Goal: Complete application form: Complete application form

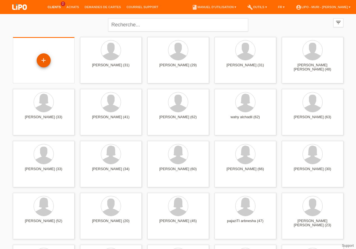
click at [41, 59] on div "+" at bounding box center [43, 60] width 13 height 10
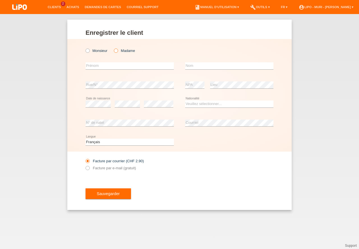
click at [113, 48] on icon at bounding box center [113, 48] width 0 height 0
click at [116, 51] on input "Madame" at bounding box center [116, 50] width 4 height 4
radio input "true"
click at [107, 64] on input "text" at bounding box center [129, 65] width 88 height 7
type input "[PERSON_NAME]"
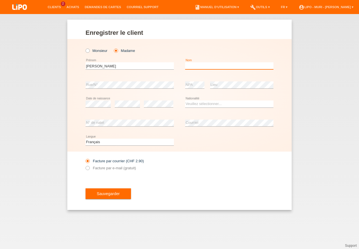
click at [197, 67] on input "text" at bounding box center [229, 65] width 88 height 7
type input "bapst"
click at [183, 85] on div "error Rue/N° error NPA error Lieu" at bounding box center [179, 84] width 188 height 19
click at [206, 104] on select "Veuillez sélectionner... Suisse Allemagne Autriche Liechtenstein ------------ A…" at bounding box center [229, 103] width 88 height 7
select select "CH"
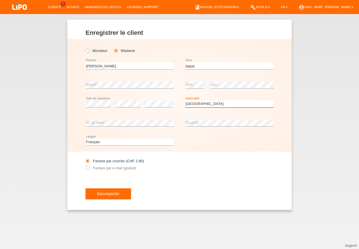
click at [0, 0] on option "Suisse" at bounding box center [0, 0] width 0 height 0
click at [85, 165] on icon at bounding box center [85, 165] width 0 height 0
click at [89, 167] on input "Facture par e-mail (gratuit)" at bounding box center [87, 169] width 4 height 7
radio input "true"
click at [107, 190] on button "Sauvegarder" at bounding box center [107, 193] width 45 height 11
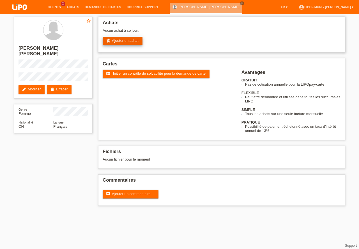
click at [121, 38] on link "add_shopping_cart Ajouter un achat" at bounding box center [123, 41] width 40 height 8
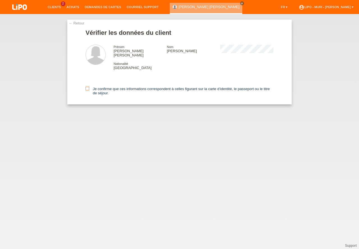
click at [86, 87] on icon at bounding box center [87, 89] width 4 height 4
click at [86, 87] on input "Je confirme que ces informations correspondent à celles figurant sur la carte d…" at bounding box center [87, 89] width 4 height 4
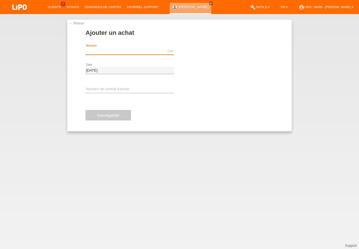
click at [104, 50] on input "text" at bounding box center [129, 51] width 88 height 7
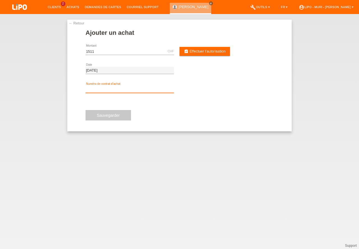
click at [93, 89] on input "text" at bounding box center [129, 89] width 88 height 7
type input "1511.00"
type input "v71159"
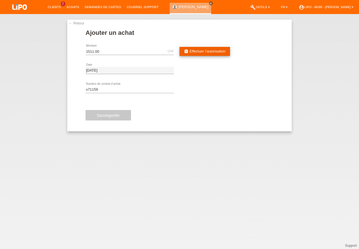
click at [198, 51] on span "Effectuer l’autorisation" at bounding box center [207, 51] width 36 height 4
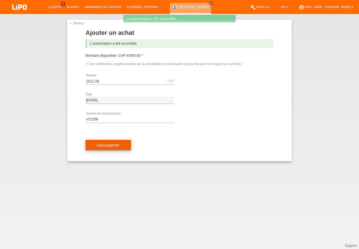
click at [108, 147] on button "Sauvegarder" at bounding box center [107, 145] width 45 height 11
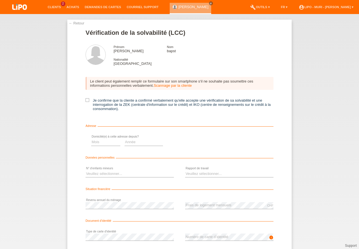
click at [85, 101] on icon at bounding box center [87, 100] width 4 height 4
click at [85, 101] on input "Je confirme que la cliente a confirmé verbalement qu'elle accepte une vérificat…" at bounding box center [87, 100] width 4 height 4
checkbox input "true"
click at [202, 143] on select "Mois 01 02 03 04 05 06 07 08 09 10" at bounding box center [199, 141] width 29 height 7
select select "07"
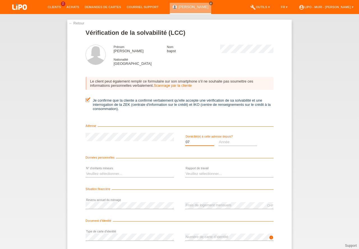
click at [0, 0] on option "07" at bounding box center [0, 0] width 0 height 0
click at [223, 141] on select "Année 2025 2024 2023 2022 2021 2020 2019 2018 2017 2016 2015 2014 2013 2012 201…" at bounding box center [237, 141] width 39 height 7
select select "2024"
click at [0, 0] on option "2024" at bounding box center [0, 0] width 0 height 0
click at [114, 173] on select "Veuillez sélectionner... 0 1 2 3 4 5 6 7 8 9" at bounding box center [129, 173] width 88 height 7
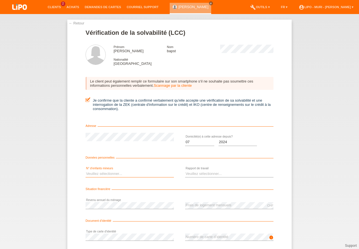
select select "0"
click at [0, 0] on option "0" at bounding box center [0, 0] width 0 height 0
click at [200, 175] on select "Veuillez sélectionner... A durée indéterminée A durée déterminée Apprenti/étudi…" at bounding box center [229, 173] width 88 height 7
select select "UNLIMITED"
click at [0, 0] on option "A durée indéterminée" at bounding box center [0, 0] width 0 height 0
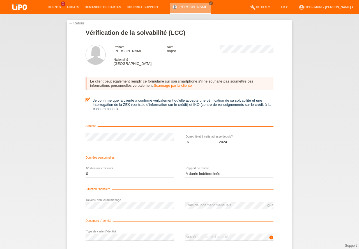
click at [209, 198] on div "CHF error Frais de logement mensuels" at bounding box center [229, 205] width 88 height 19
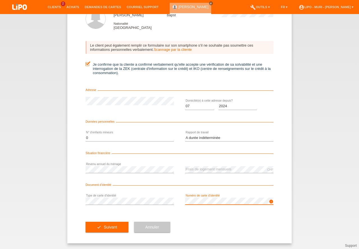
drag, startPoint x: 358, startPoint y: 226, endPoint x: 358, endPoint y: 260, distance: 33.6
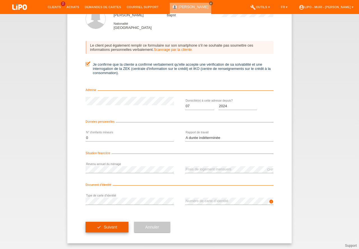
click at [122, 228] on button "check Suivant" at bounding box center [106, 226] width 43 height 11
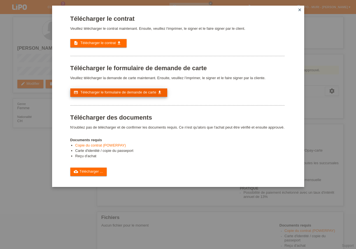
click at [107, 92] on span "Télécharger le formulaire de demande de carte" at bounding box center [118, 92] width 76 height 4
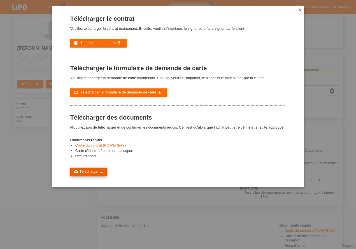
click at [91, 173] on link "cloud_upload Télécharger ..." at bounding box center [88, 171] width 37 height 8
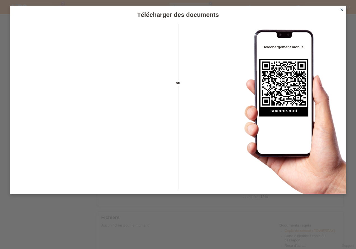
click at [341, 11] on icon "close" at bounding box center [342, 10] width 4 height 4
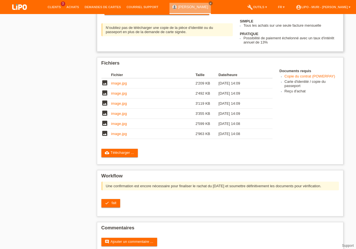
scroll to position [106, 0]
click at [147, 15] on link "check Soumettre la demande de carte (finaliser l’envoi)" at bounding box center [157, 10] width 105 height 8
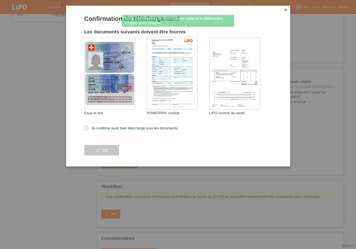
scroll to position [106, 0]
click at [85, 127] on icon at bounding box center [86, 128] width 4 height 4
click at [85, 127] on input "Je confirme avoir bien téléchargé tous les documents." at bounding box center [86, 128] width 4 height 4
checkbox input "true"
click at [103, 150] on button "check fait" at bounding box center [101, 150] width 35 height 11
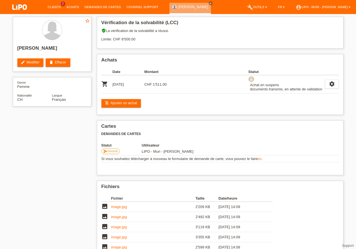
click at [27, 163] on div "star_border [PERSON_NAME] edit Modifier delete Effacer Genre Femme Nationalité …" at bounding box center [178, 172] width 336 height 316
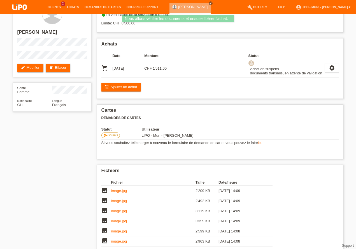
scroll to position [82, 0]
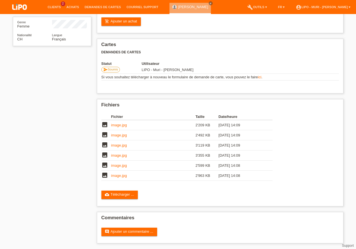
click at [34, 115] on div "star_border claire lise bapst edit Modifier delete Effacer Genre Femme National…" at bounding box center [178, 90] width 336 height 316
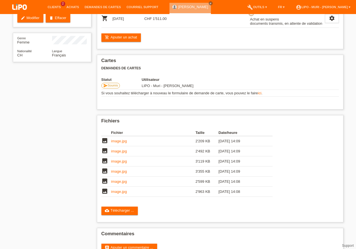
click at [73, 5] on li "Achats" at bounding box center [73, 7] width 18 height 14
click at [73, 6] on link "Achats" at bounding box center [73, 6] width 18 height 3
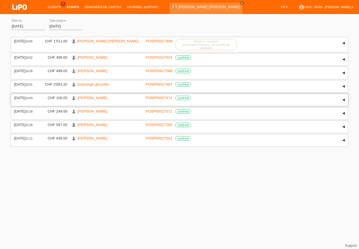
click at [91, 98] on link "[PERSON_NAME]" at bounding box center [92, 98] width 30 height 4
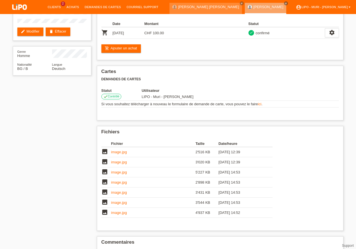
scroll to position [124, 0]
